Goal: Task Accomplishment & Management: Use online tool/utility

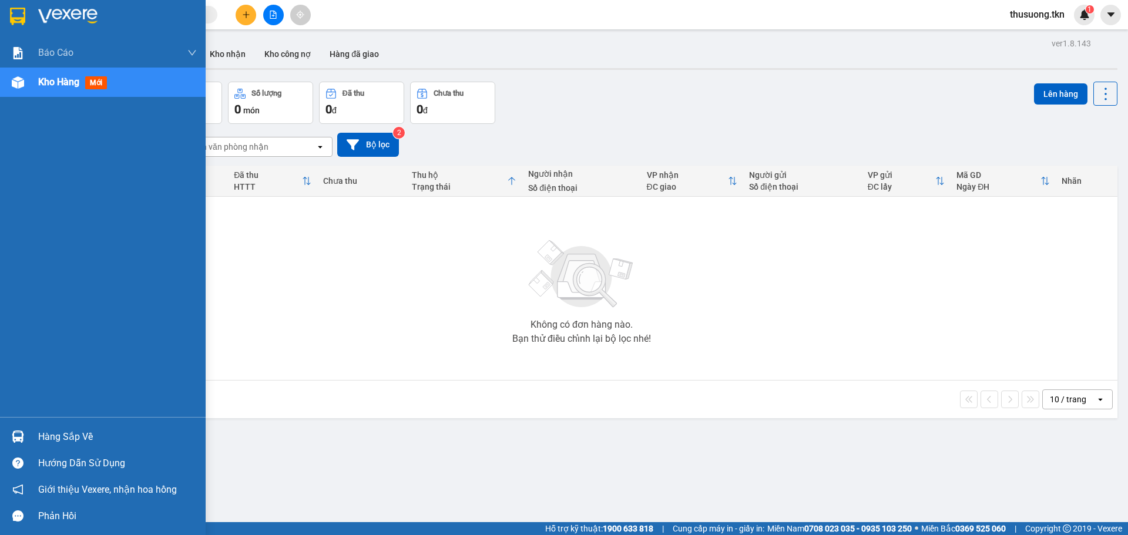
click at [35, 436] on div "Hàng sắp về" at bounding box center [103, 436] width 206 height 26
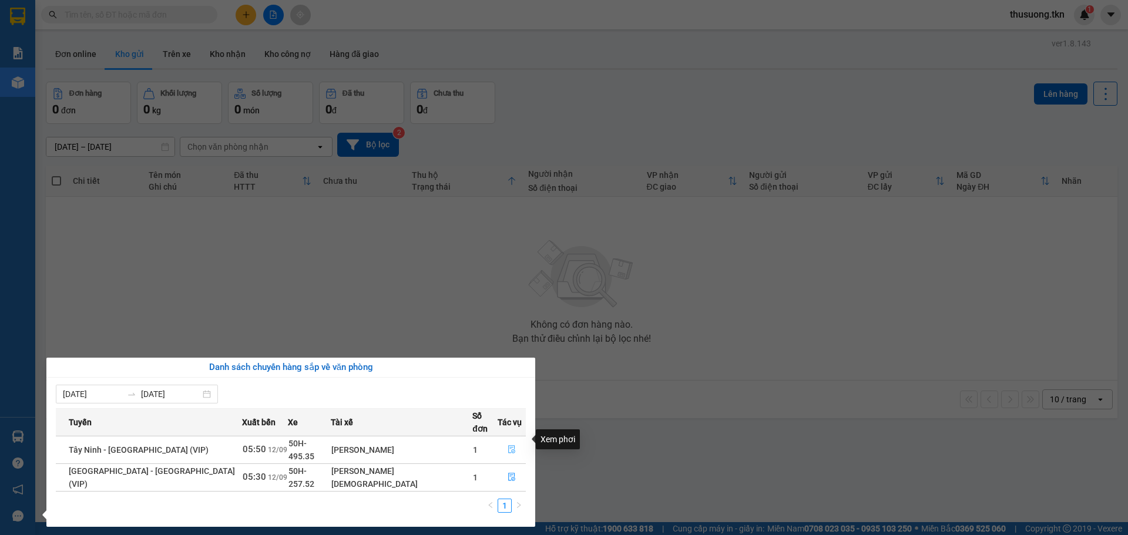
click at [507, 445] on icon "file-done" at bounding box center [511, 449] width 8 height 8
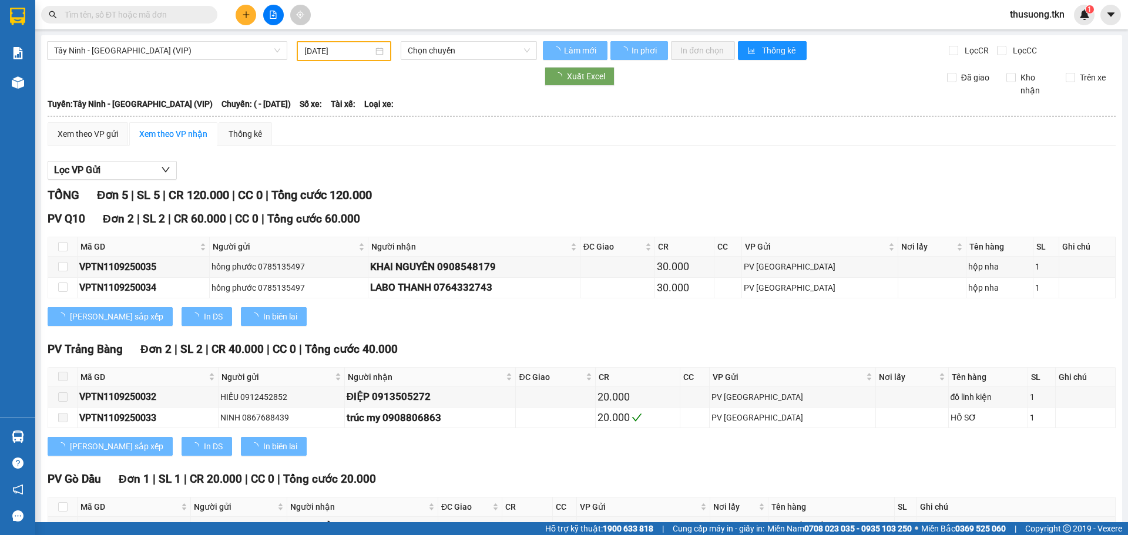
type input "[DATE]"
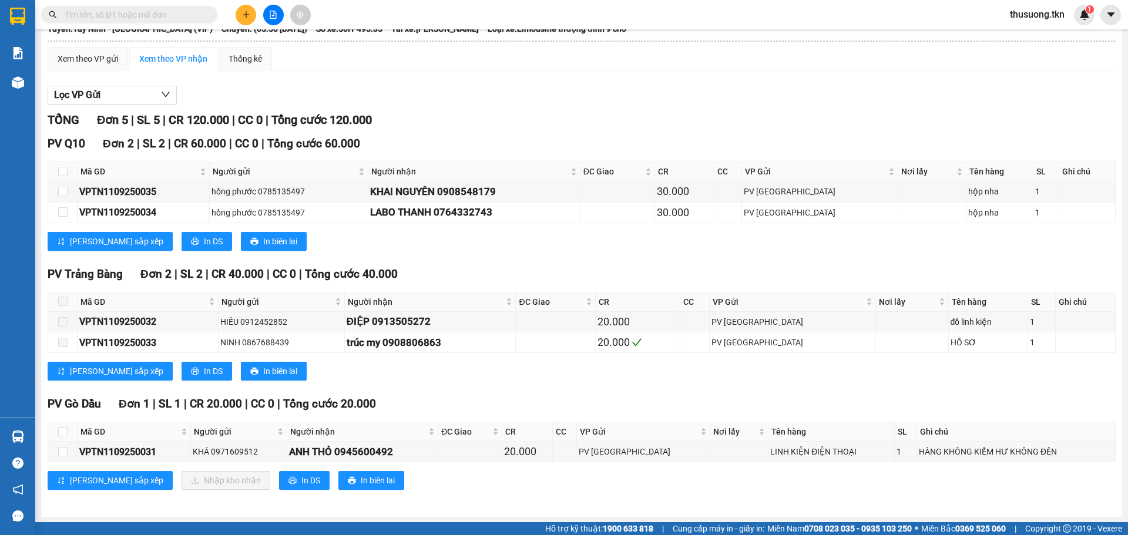
scroll to position [75, 0]
click at [63, 428] on input "checkbox" at bounding box center [62, 430] width 9 height 9
checkbox input "true"
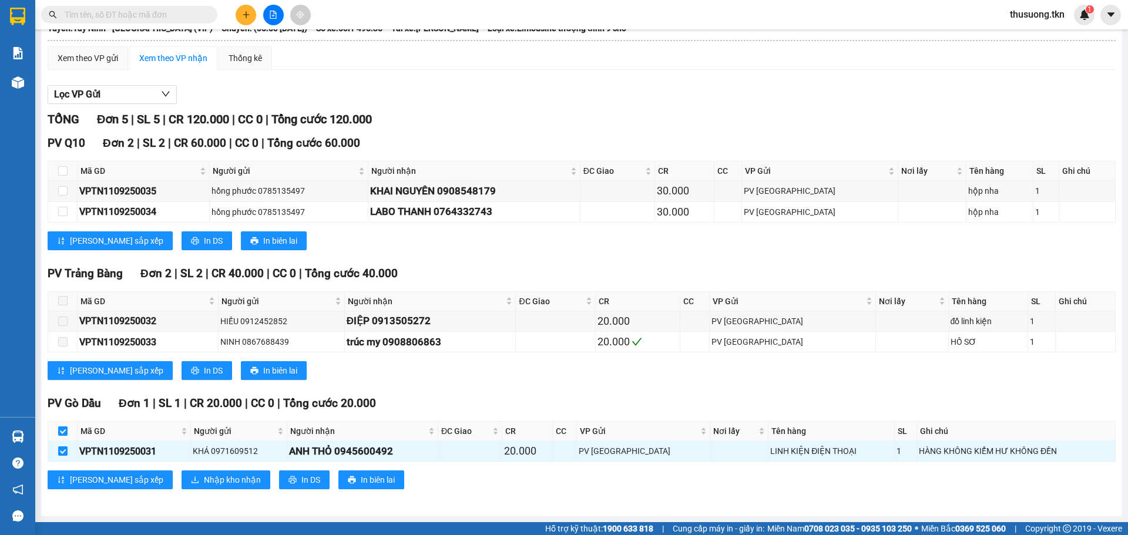
click at [164, 469] on div "PV Gò Dầu Đơn 1 | SL 1 | CR 20.000 | CC 0 | Tổng cước 20.000 Mã GD Người gửi Ng…" at bounding box center [582, 446] width 1068 height 103
click at [204, 475] on span "Nhập kho nhận" at bounding box center [232, 479] width 57 height 13
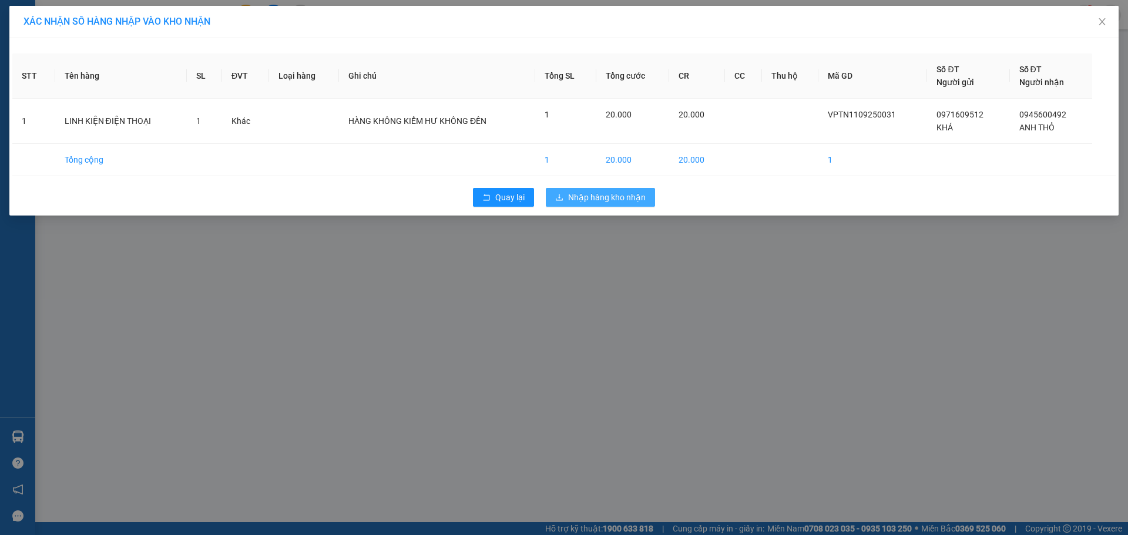
drag, startPoint x: 599, startPoint y: 190, endPoint x: 581, endPoint y: 200, distance: 20.8
click at [599, 190] on button "Nhập hàng kho nhận" at bounding box center [600, 197] width 109 height 19
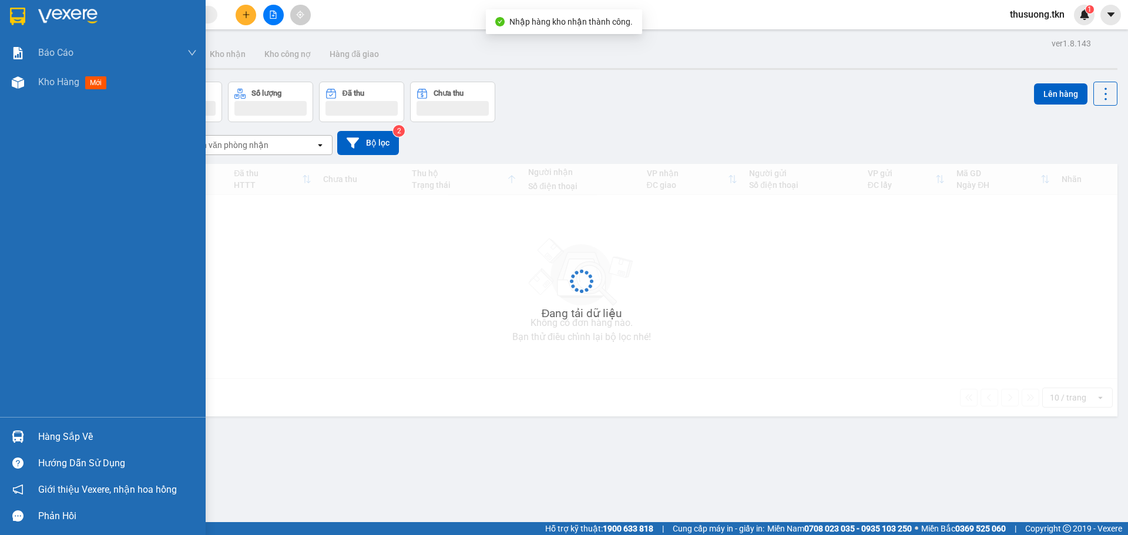
click at [30, 439] on div "Hàng sắp về" at bounding box center [103, 436] width 206 height 26
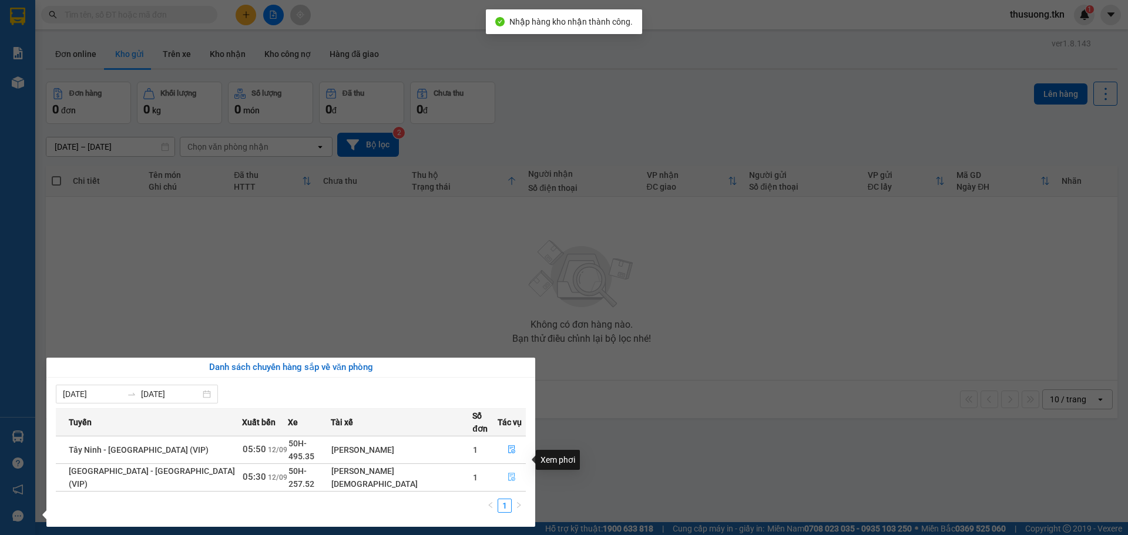
click at [507, 473] on icon "file-done" at bounding box center [511, 477] width 8 height 8
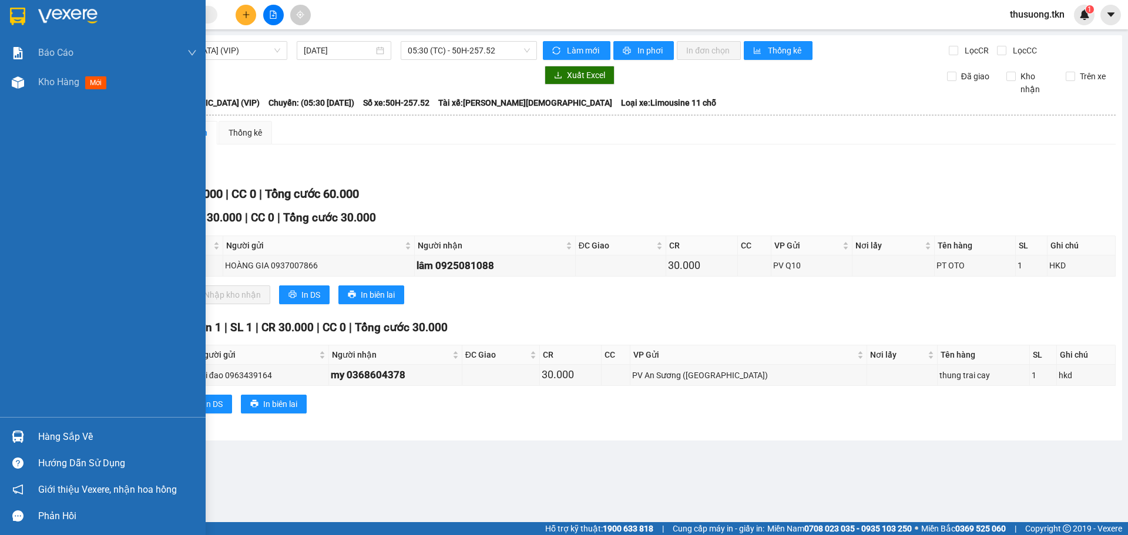
click at [31, 440] on div "Hàng sắp về" at bounding box center [103, 436] width 206 height 26
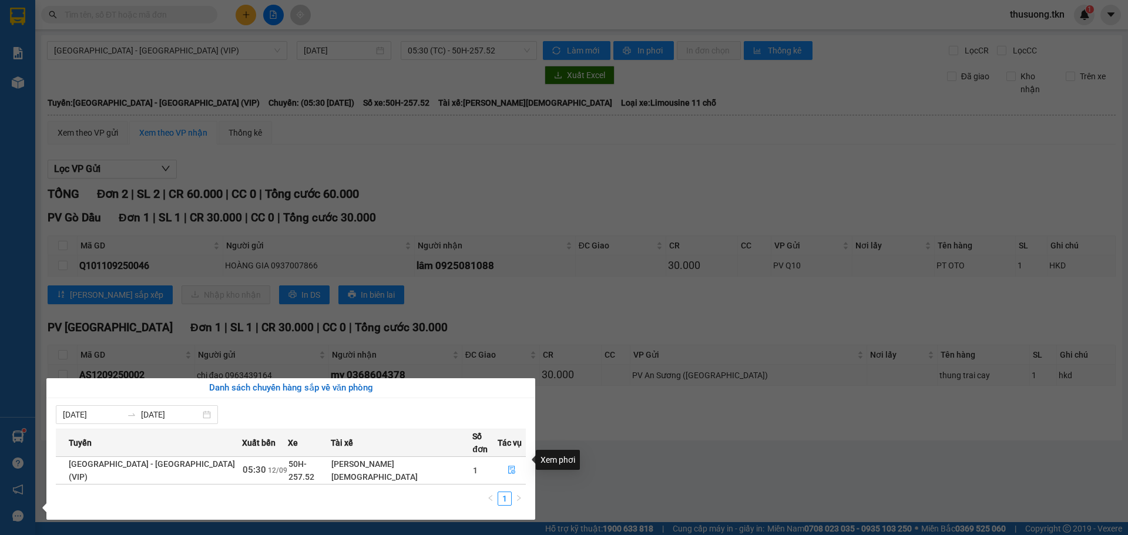
click at [579, 452] on div "Xem phơi" at bounding box center [558, 460] width 44 height 20
drag, startPoint x: 559, startPoint y: 81, endPoint x: 498, endPoint y: 65, distance: 62.7
click at [557, 79] on section "Kết quả tìm kiếm ( 0 ) Bộ lọc No Data thusuong.tkn 1 Báo cáo Mẫu 1: Báo cáo dòn…" at bounding box center [564, 267] width 1128 height 535
